Goal: Transaction & Acquisition: Download file/media

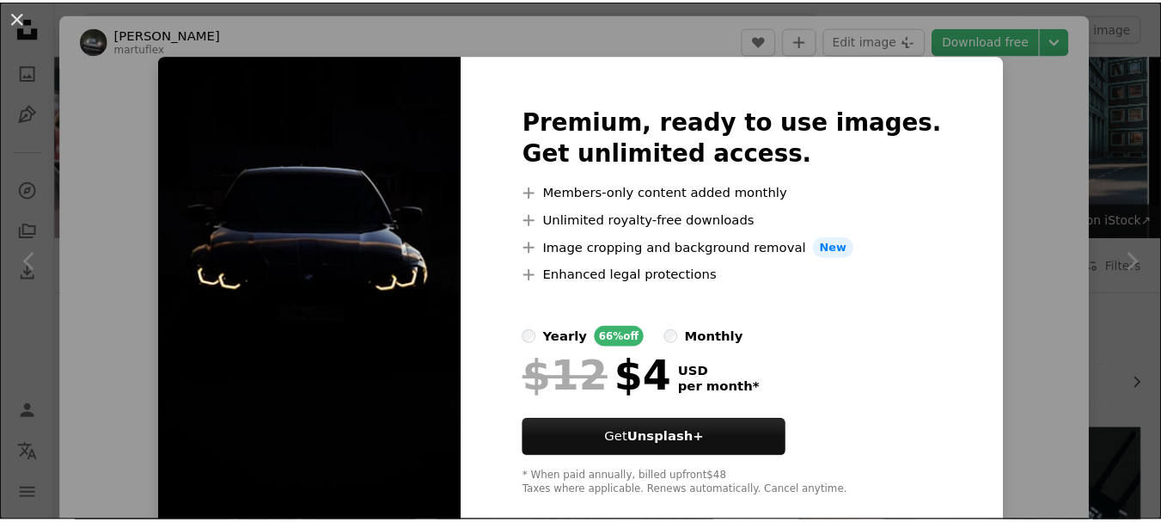
scroll to position [913, 0]
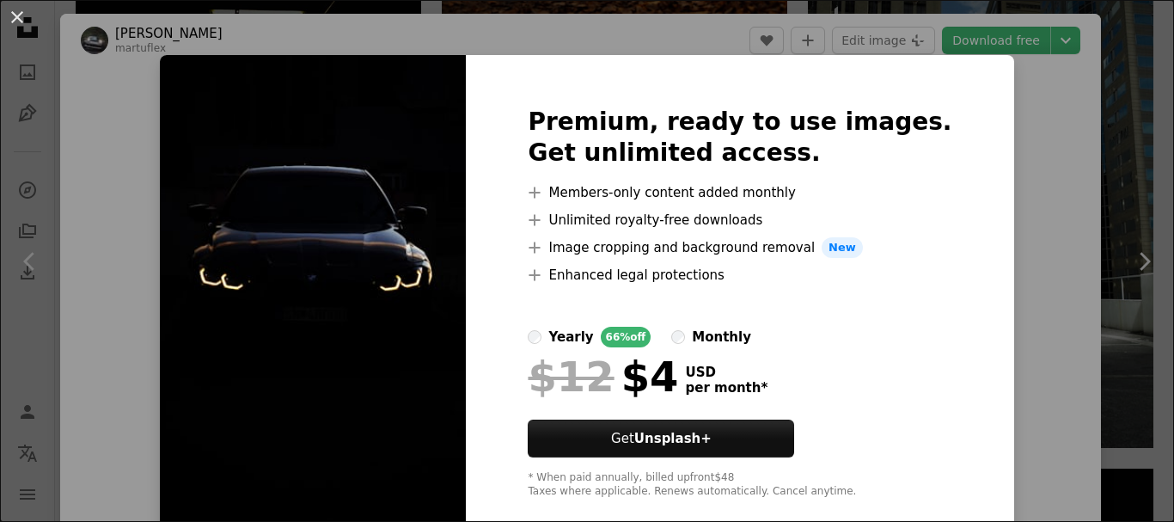
click at [1106, 302] on div "An X shape Premium, ready to use images. Get unlimited access. A plus sign Memb…" at bounding box center [587, 261] width 1174 height 522
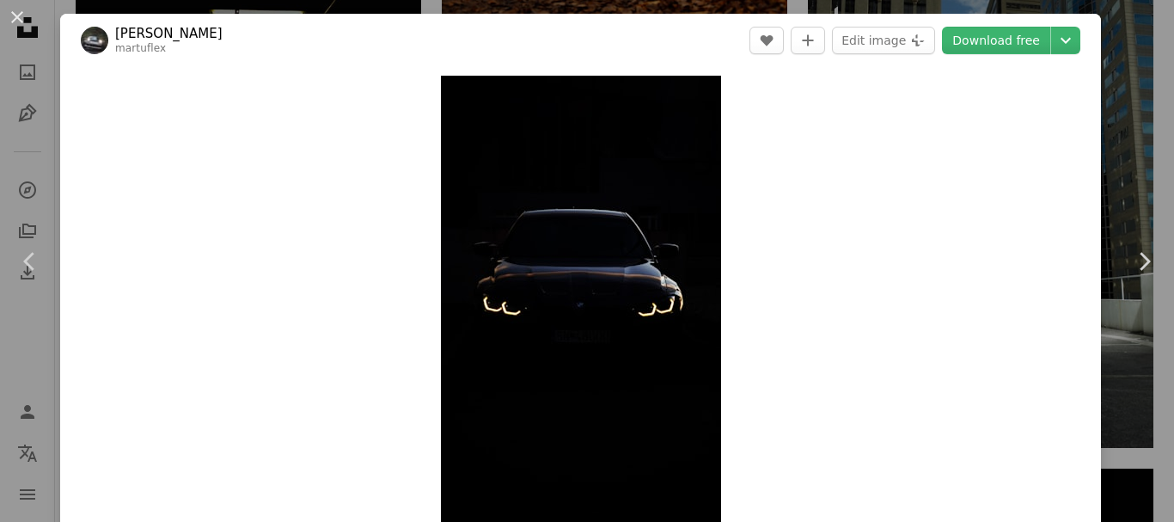
drag, startPoint x: 1138, startPoint y: 83, endPoint x: 1121, endPoint y: 83, distance: 16.3
click at [1121, 83] on div "An X shape Chevron left Chevron right [PERSON_NAME] martuflex A heart A plus si…" at bounding box center [587, 261] width 1174 height 522
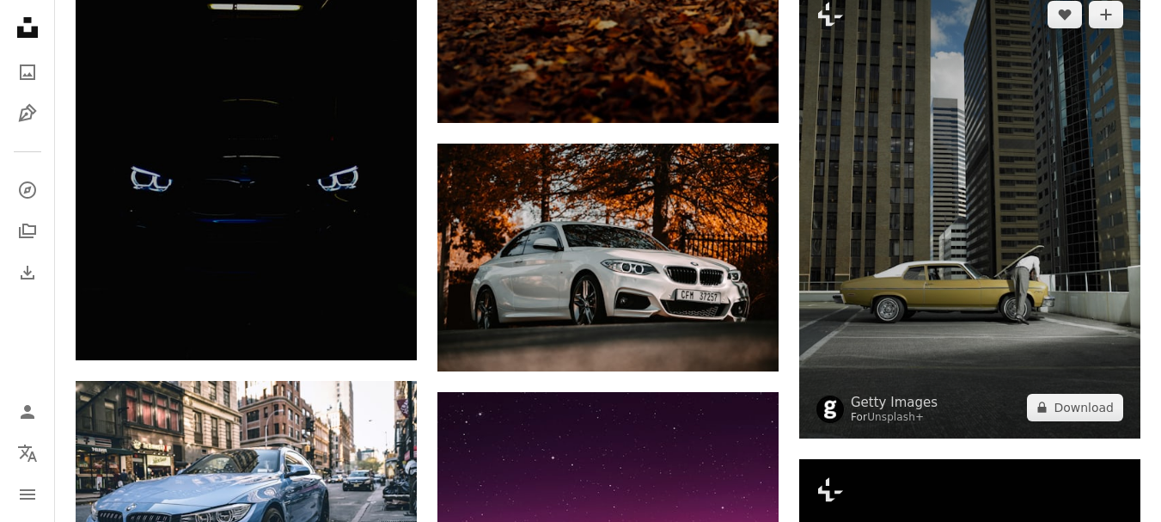
click at [1121, 83] on img at bounding box center [969, 211] width 341 height 455
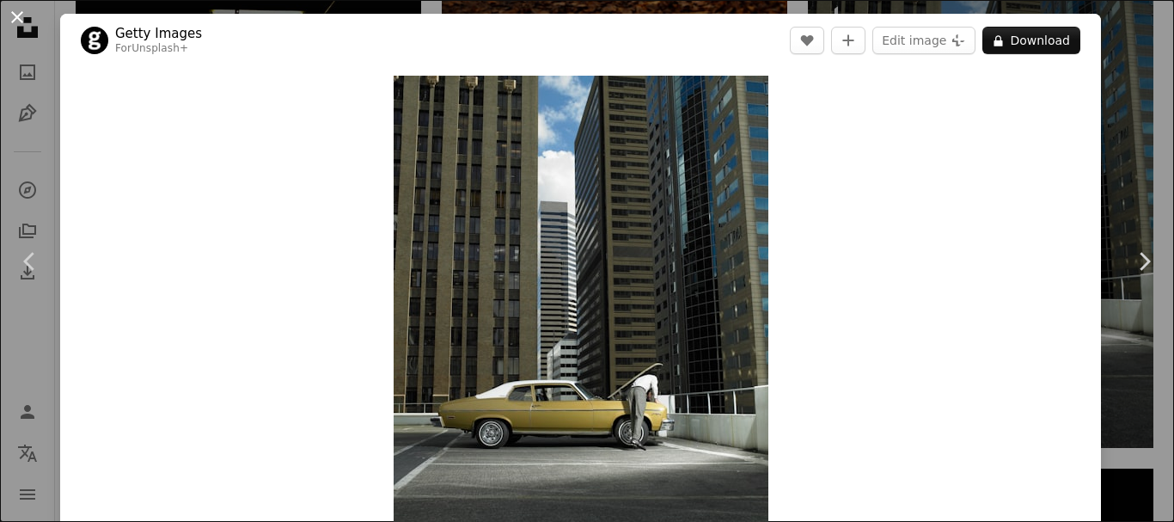
click at [13, 7] on button "An X shape" at bounding box center [17, 17] width 21 height 21
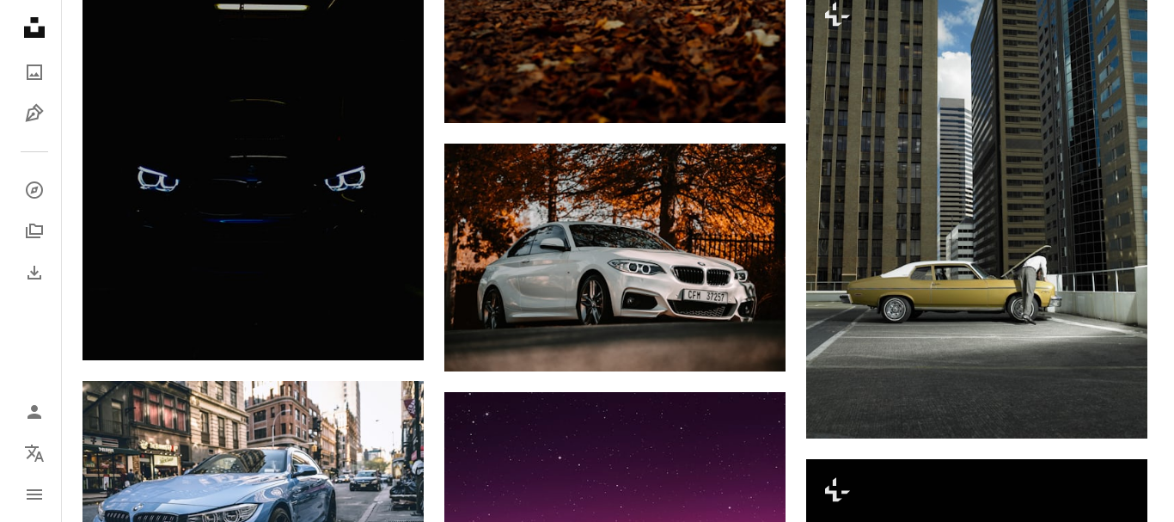
scroll to position [456, 0]
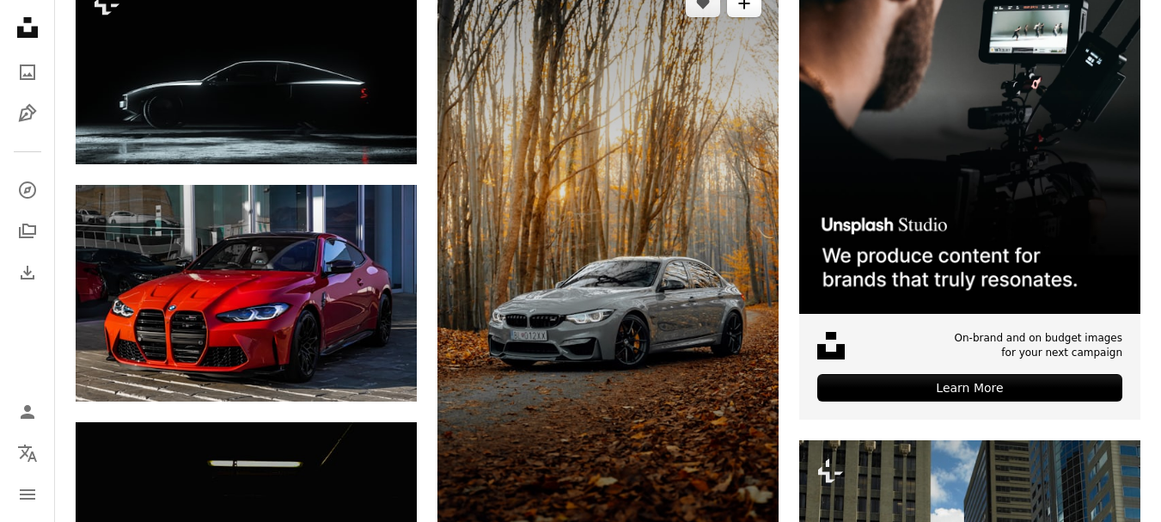
click at [740, 10] on icon "A plus sign" at bounding box center [744, 4] width 14 height 14
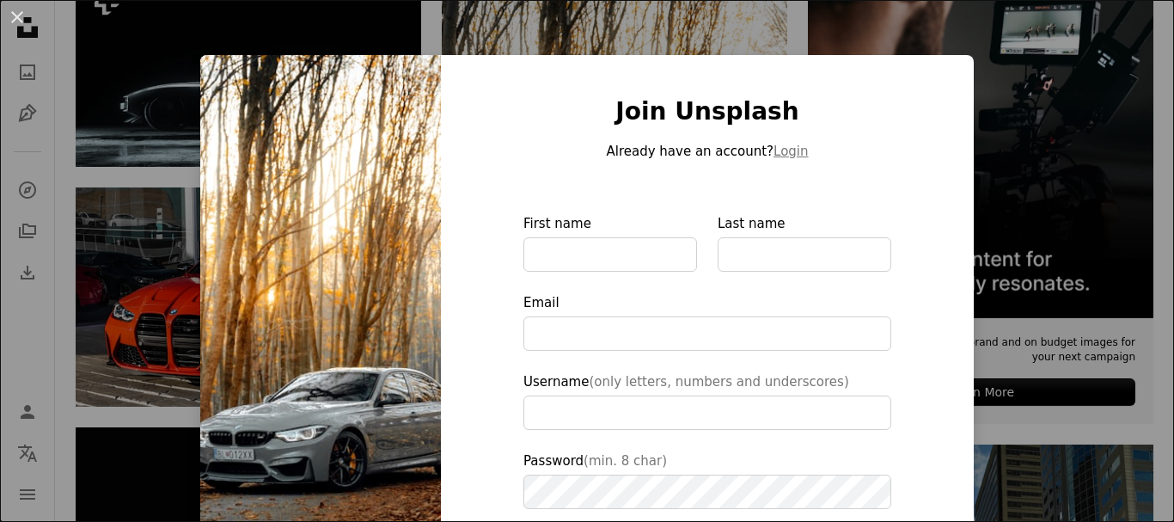
click at [772, 43] on div "An X shape Join Unsplash Already have an account? Login First name Last name Em…" at bounding box center [587, 261] width 1174 height 522
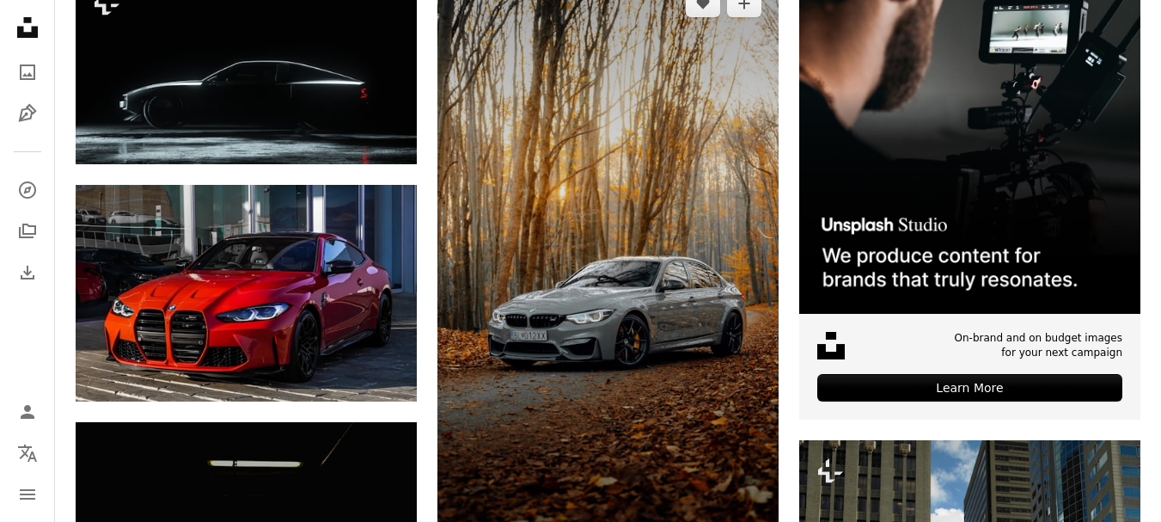
click at [622, 339] on img at bounding box center [607, 275] width 341 height 607
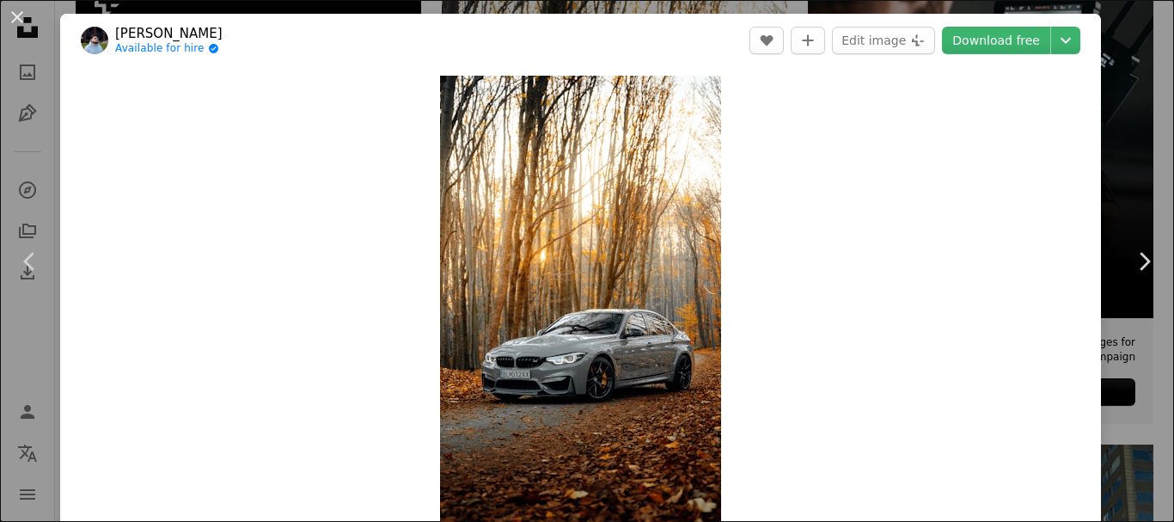
click at [600, 355] on img "Zoom in on this image" at bounding box center [580, 325] width 281 height 499
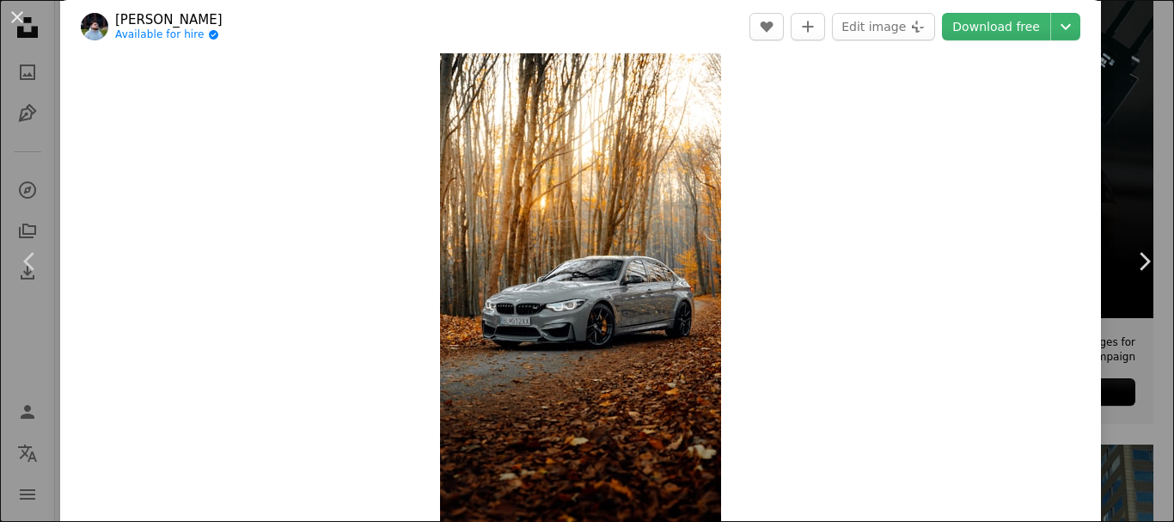
click at [600, 355] on img "Zoom in on this image" at bounding box center [580, 271] width 281 height 499
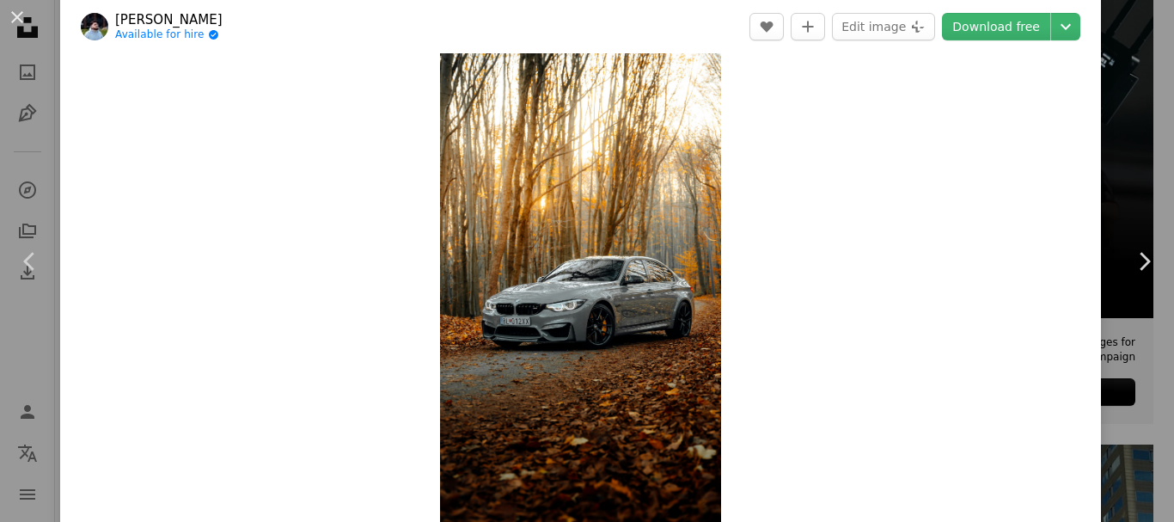
click at [600, 355] on img "Zoom in on this image" at bounding box center [580, 271] width 281 height 499
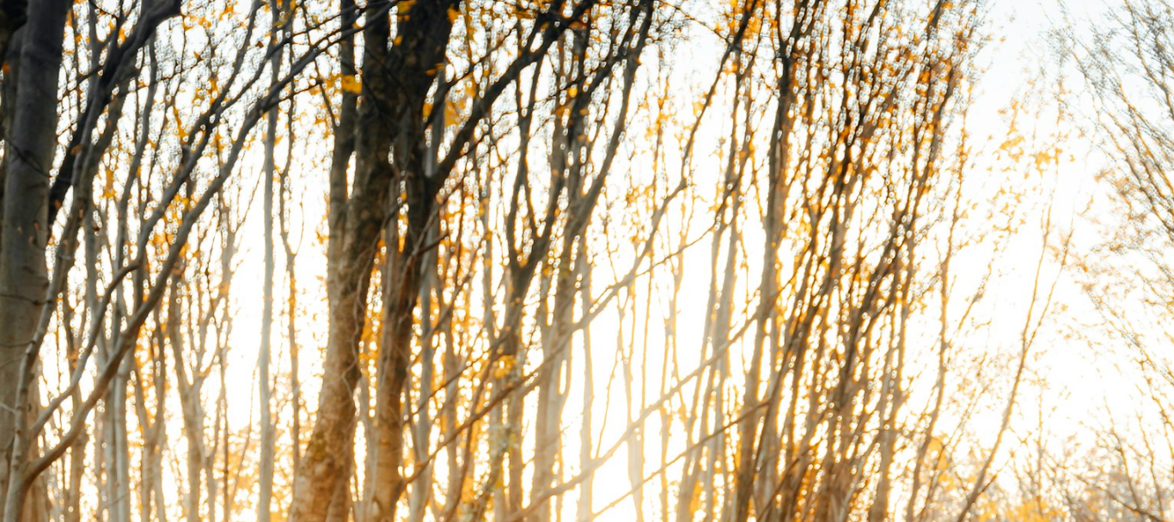
scroll to position [761, 0]
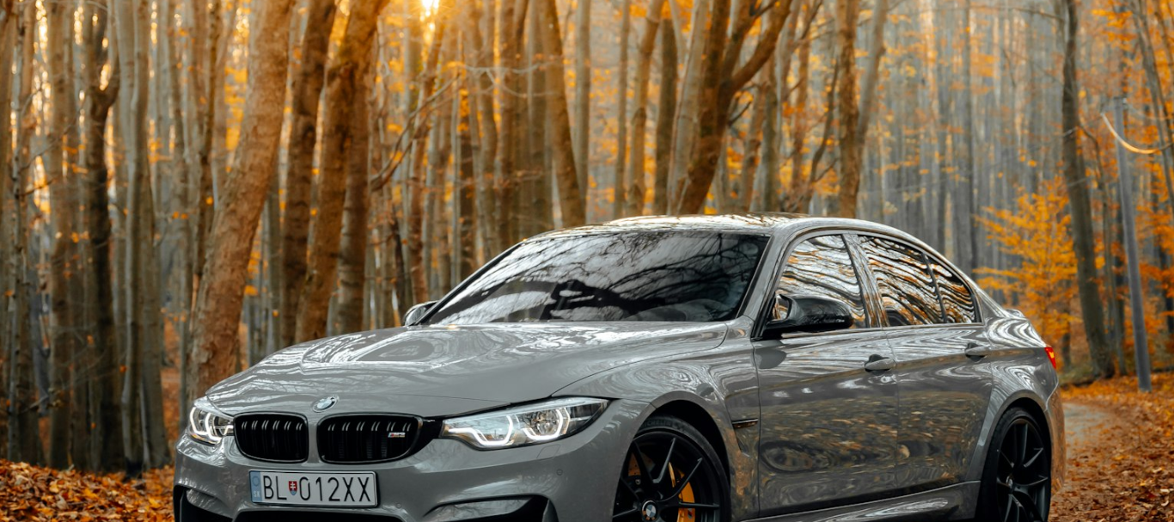
click at [600, 355] on img "Zoom out on this image" at bounding box center [587, 284] width 1176 height 2090
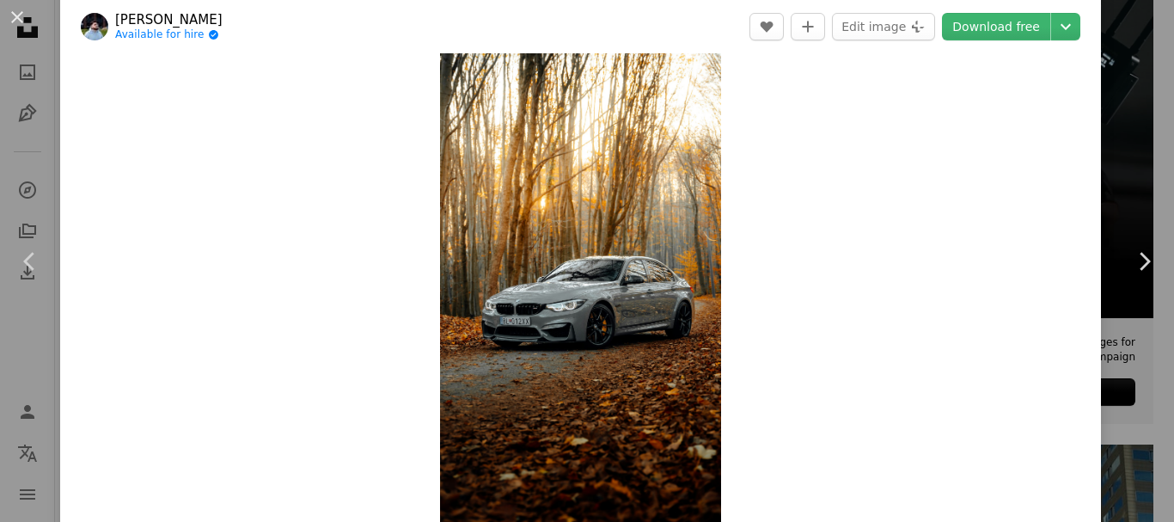
click at [600, 355] on img "Zoom in on this image" at bounding box center [580, 271] width 281 height 499
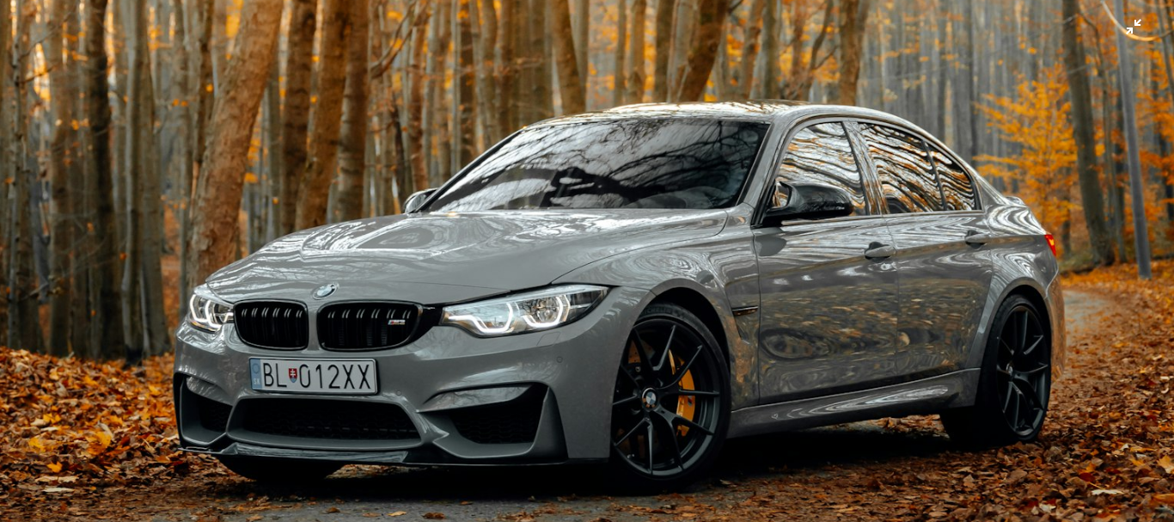
scroll to position [875, 0]
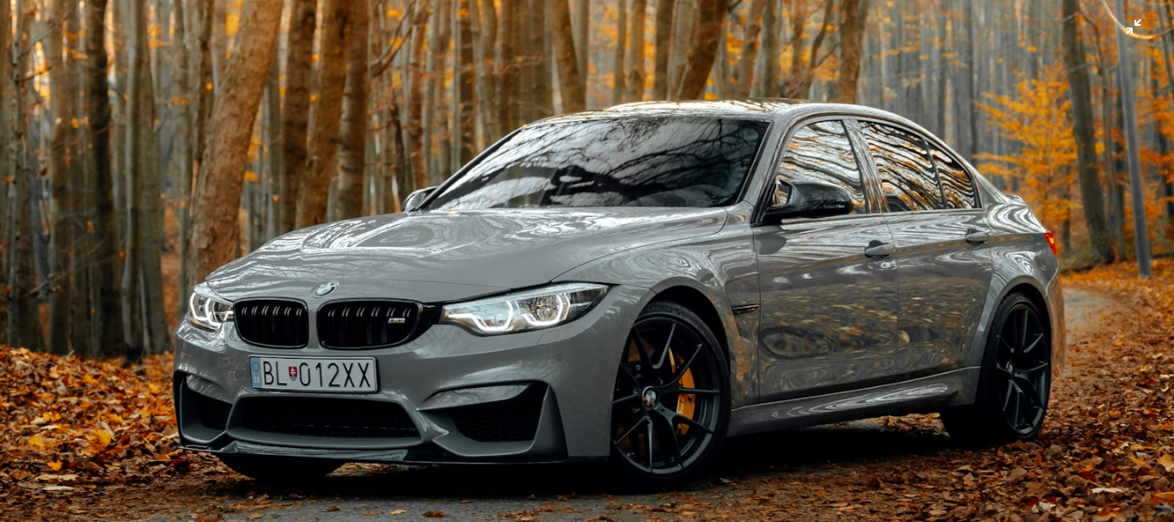
drag, startPoint x: 1139, startPoint y: 2, endPoint x: 831, endPoint y: 169, distance: 350.3
click at [831, 169] on img "Zoom out on this image" at bounding box center [587, 169] width 1176 height 2090
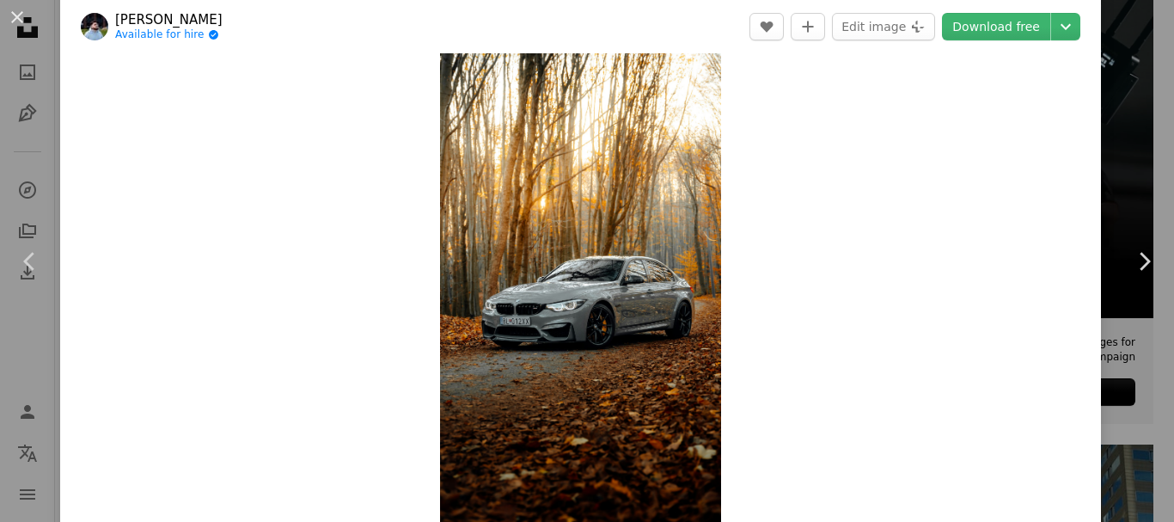
click at [670, 270] on img "Zoom in on this image" at bounding box center [580, 271] width 281 height 499
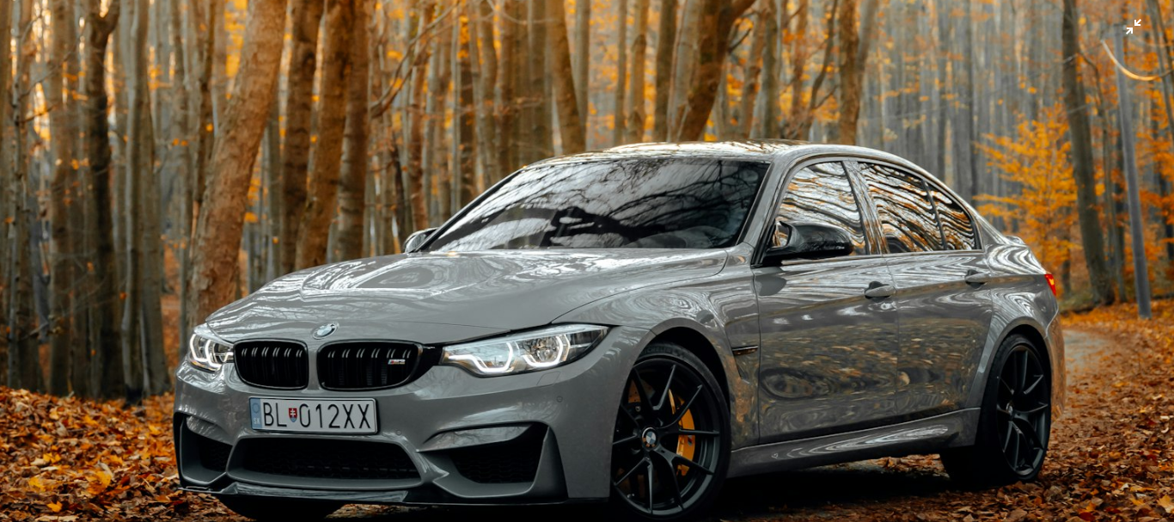
scroll to position [868, 0]
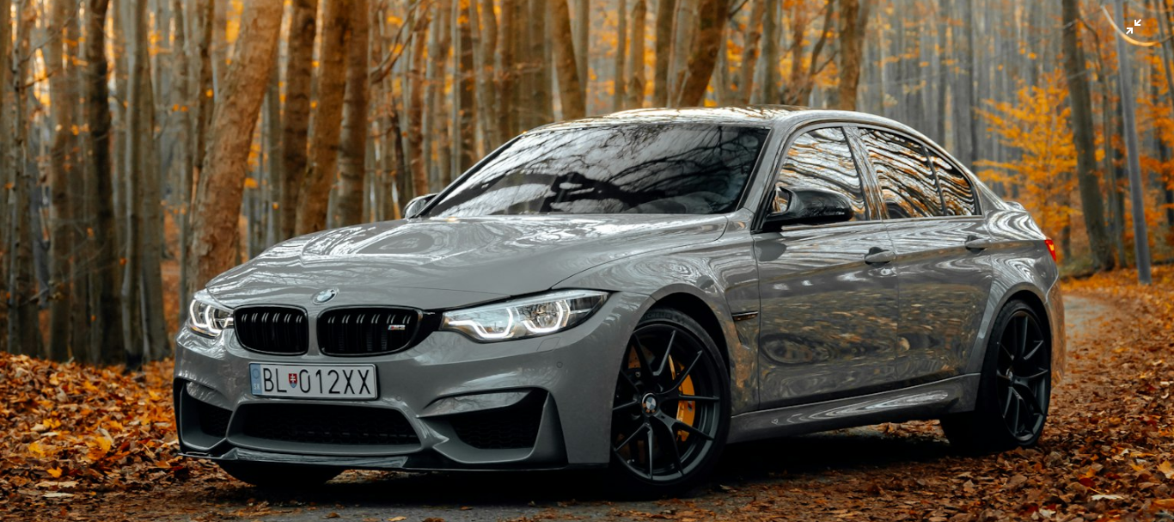
click at [1119, 25] on img "Zoom out on this image" at bounding box center [587, 176] width 1176 height 2090
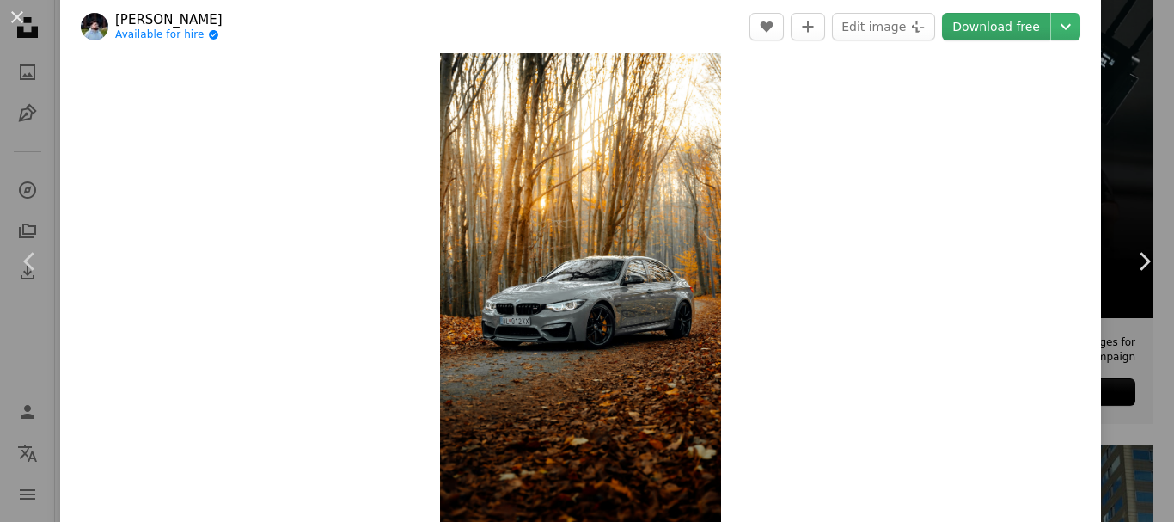
click at [984, 21] on link "Download free" at bounding box center [996, 27] width 108 height 28
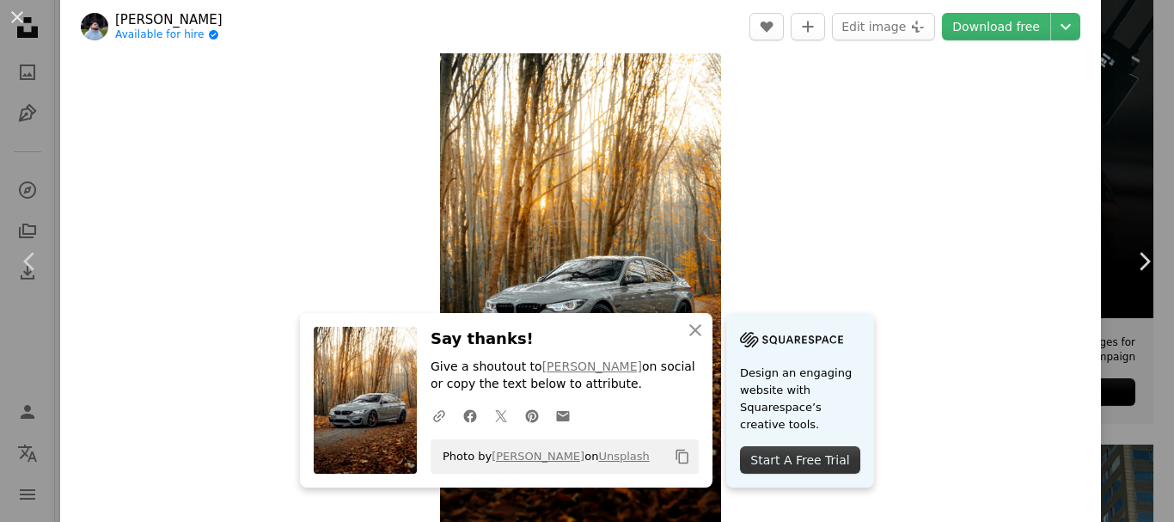
click at [749, 449] on div "Start A Free Trial" at bounding box center [800, 460] width 120 height 28
